Goal: Task Accomplishment & Management: Use online tool/utility

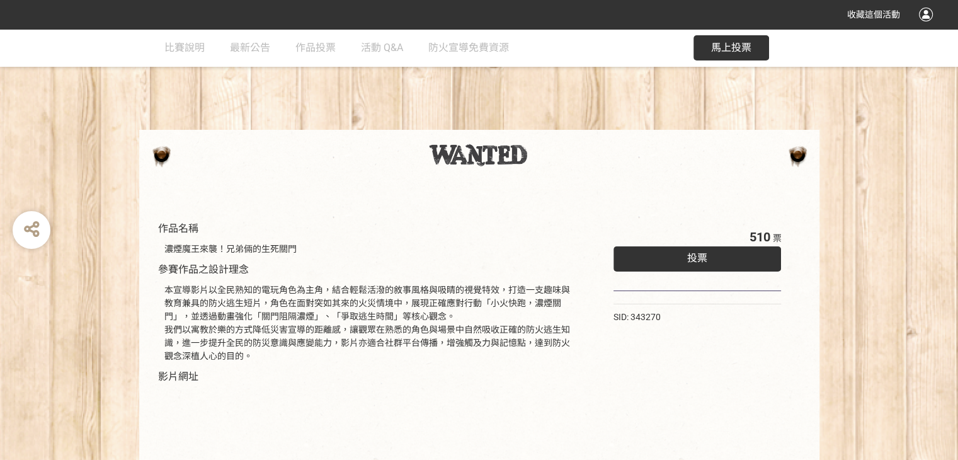
click at [708, 258] on div "投票" at bounding box center [697, 258] width 168 height 25
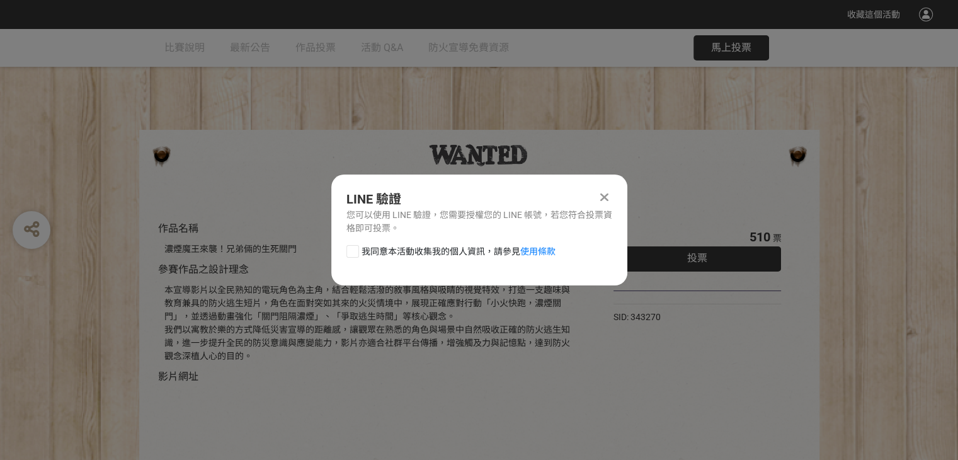
click at [361, 250] on span "我同意本活動收集我的個人資訊，請參見 使用條款" at bounding box center [458, 251] width 194 height 13
click at [355, 250] on input "我同意本活動收集我的個人資訊，請參見 使用條款" at bounding box center [351, 251] width 8 height 8
checkbox input "false"
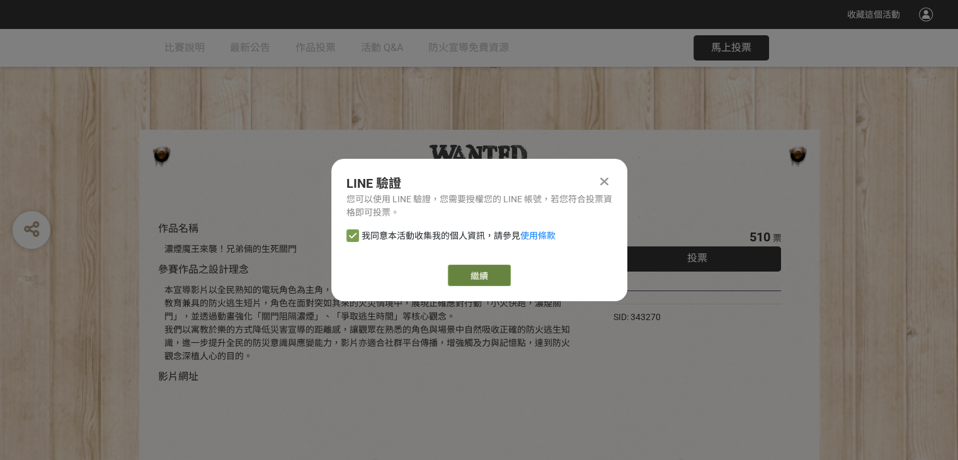
click at [490, 275] on link "繼續" at bounding box center [479, 274] width 63 height 21
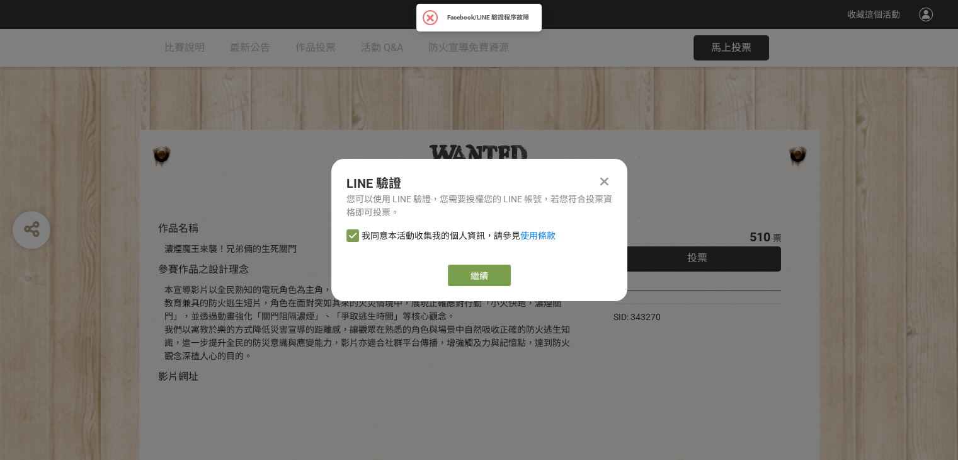
click at [604, 184] on icon at bounding box center [604, 181] width 8 height 13
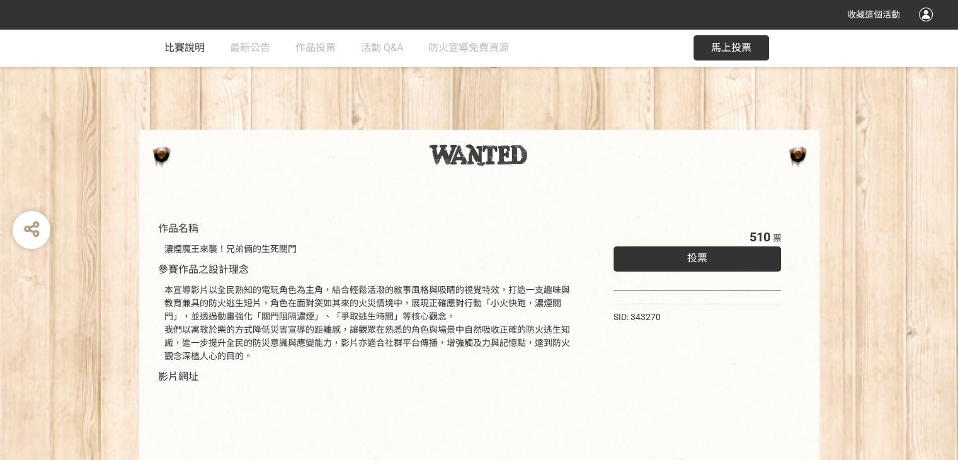
click at [178, 48] on span "比賽說明" at bounding box center [184, 48] width 40 height 12
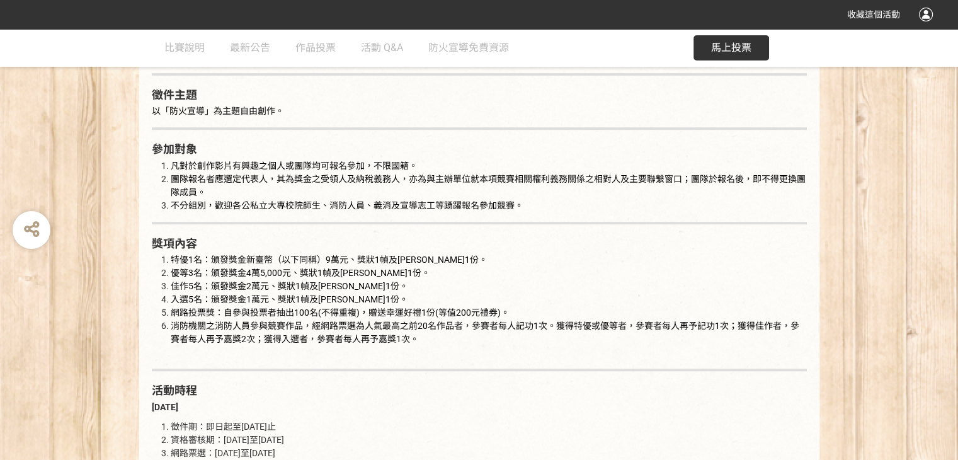
scroll to position [881, 0]
